Goal: Task Accomplishment & Management: Use online tool/utility

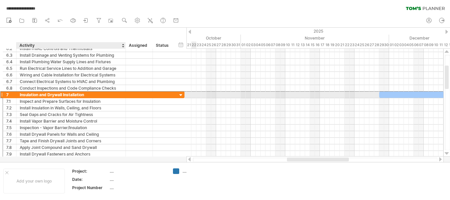
click at [52, 94] on div "Insulation and Drywall Installation" at bounding box center [71, 94] width 102 height 6
click at [63, 95] on input "**********" at bounding box center [71, 94] width 102 height 6
type input "**********"
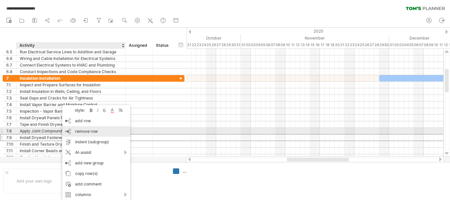
click at [86, 132] on span "remove row" at bounding box center [86, 131] width 23 height 5
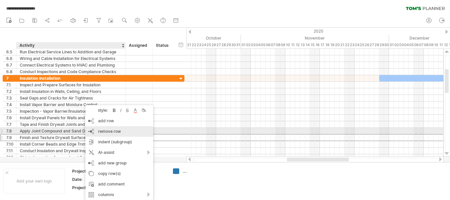
click at [110, 133] on span "remove row" at bounding box center [109, 131] width 23 height 5
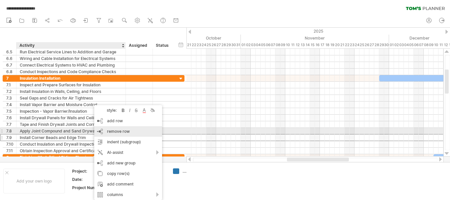
click at [117, 131] on span "remove row" at bounding box center [118, 131] width 23 height 5
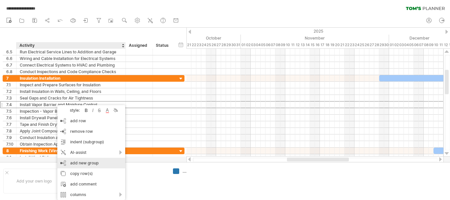
click at [84, 163] on div "add new group" at bounding box center [91, 163] width 68 height 11
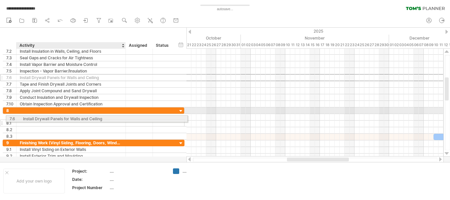
drag, startPoint x: 49, startPoint y: 77, endPoint x: 50, endPoint y: 117, distance: 40.2
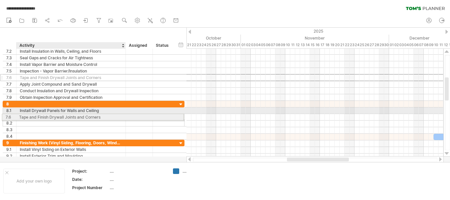
drag, startPoint x: 46, startPoint y: 78, endPoint x: 44, endPoint y: 116, distance: 37.6
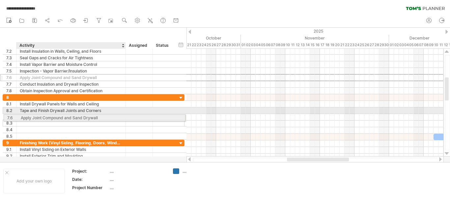
drag, startPoint x: 49, startPoint y: 78, endPoint x: 48, endPoint y: 117, distance: 38.8
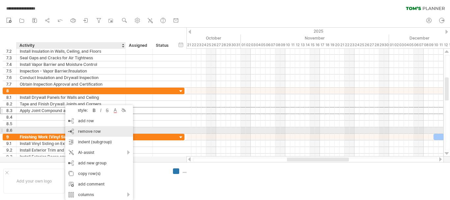
click at [102, 131] on div "remove row remove selected rows" at bounding box center [99, 131] width 68 height 11
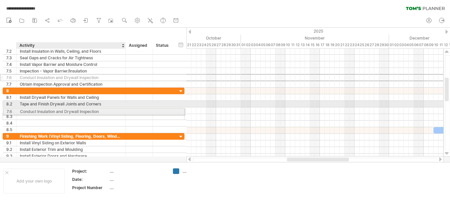
drag, startPoint x: 73, startPoint y: 77, endPoint x: 71, endPoint y: 110, distance: 33.6
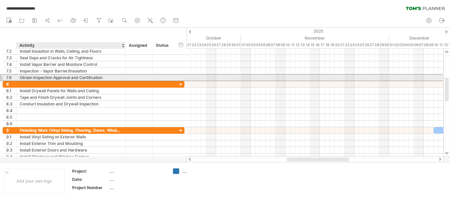
click at [64, 77] on div "Obtain Inspection Approval and Certification" at bounding box center [71, 77] width 102 height 6
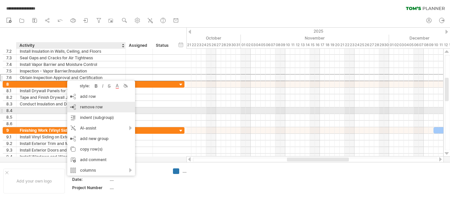
click at [91, 109] on span "remove row" at bounding box center [91, 106] width 23 height 5
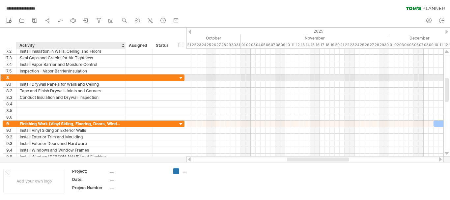
click at [82, 79] on div at bounding box center [71, 77] width 102 height 6
click at [82, 79] on input "text" at bounding box center [71, 77] width 102 height 6
type input "**********"
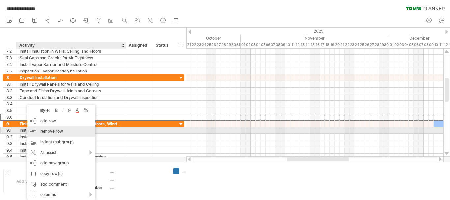
click at [49, 130] on span "remove row" at bounding box center [51, 131] width 23 height 5
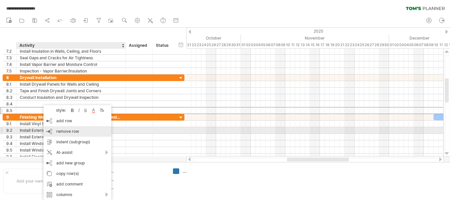
click at [61, 131] on span "remove row" at bounding box center [67, 131] width 23 height 5
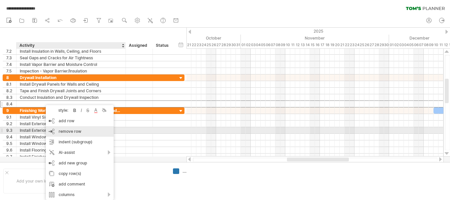
click at [70, 132] on span "remove row" at bounding box center [70, 131] width 23 height 5
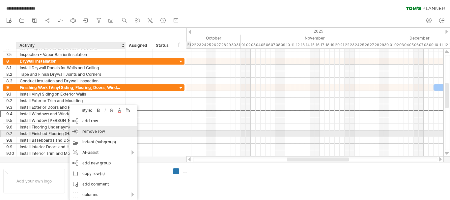
click at [96, 133] on span "remove row" at bounding box center [93, 131] width 23 height 5
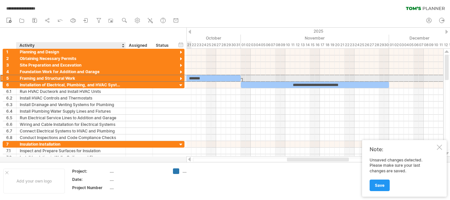
click at [40, 78] on div "Framing and Structural Work" at bounding box center [71, 78] width 102 height 6
click at [40, 78] on input "**********" at bounding box center [71, 78] width 102 height 6
click at [180, 78] on div at bounding box center [181, 79] width 6 height 6
